Goal: Use online tool/utility: Use online tool/utility

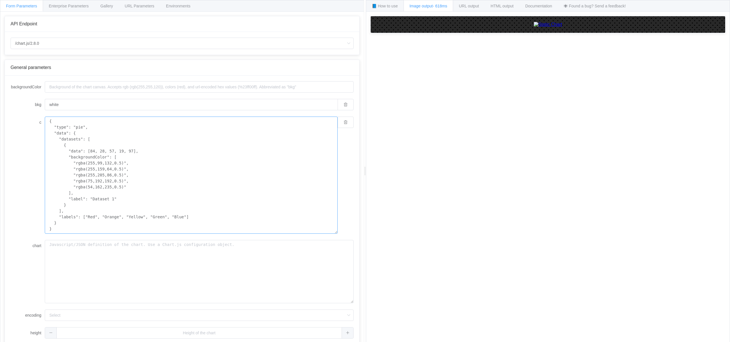
click at [84, 222] on textarea "{ "type": "pie", "data": { "datasets": [ { "data": [84, 28, 57, 19, 97], "backg…" at bounding box center [191, 175] width 293 height 117
click at [54, 41] on input "/chart.js/2.8.0" at bounding box center [182, 43] width 343 height 11
click at [559, 27] on img at bounding box center [548, 24] width 29 height 5
click at [381, 5] on span "📘 How to use" at bounding box center [385, 6] width 26 height 5
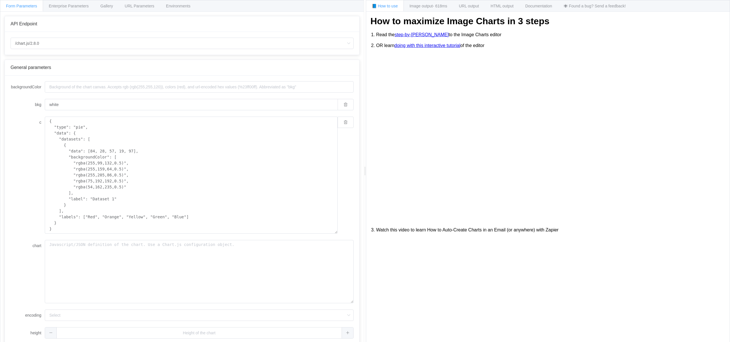
click at [217, 51] on div "/chart.js/2.8.0" at bounding box center [182, 43] width 355 height 23
click at [198, 47] on input "/chart.js/2.8.0" at bounding box center [182, 43] width 343 height 11
click at [107, 57] on li "/chart" at bounding box center [182, 59] width 343 height 10
type input "/chart"
type input "20"
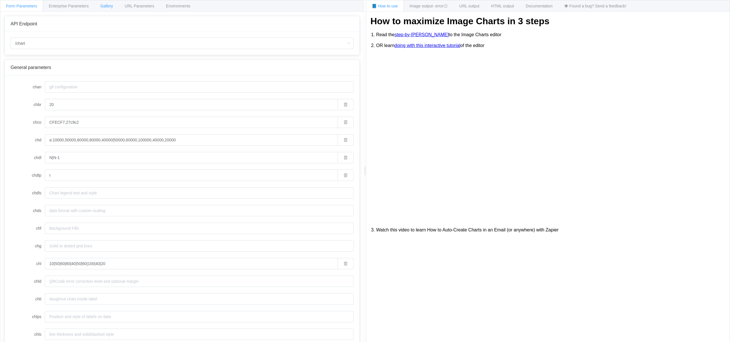
click at [110, 7] on span "Gallery" at bounding box center [106, 6] width 13 height 5
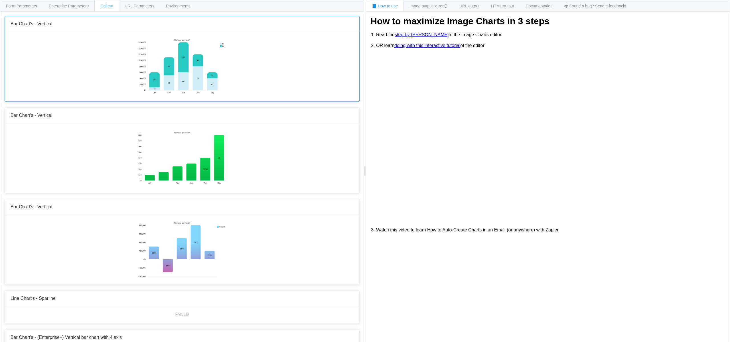
click at [191, 70] on img at bounding box center [182, 66] width 89 height 57
click at [30, 6] on span "Form Parameters" at bounding box center [21, 6] width 31 height 5
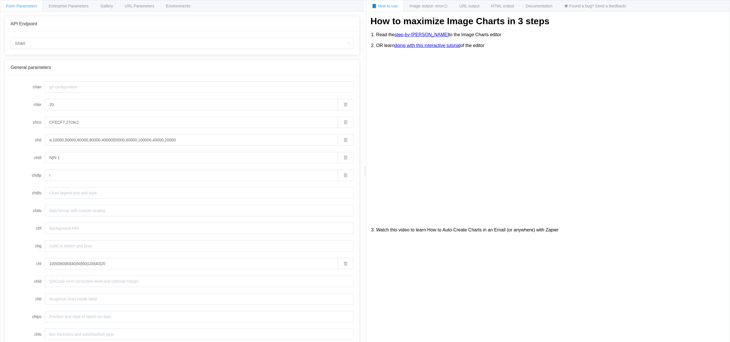
type input "/chart.js/2.8.0"
type input "white"
